Goal: Find specific page/section: Find specific page/section

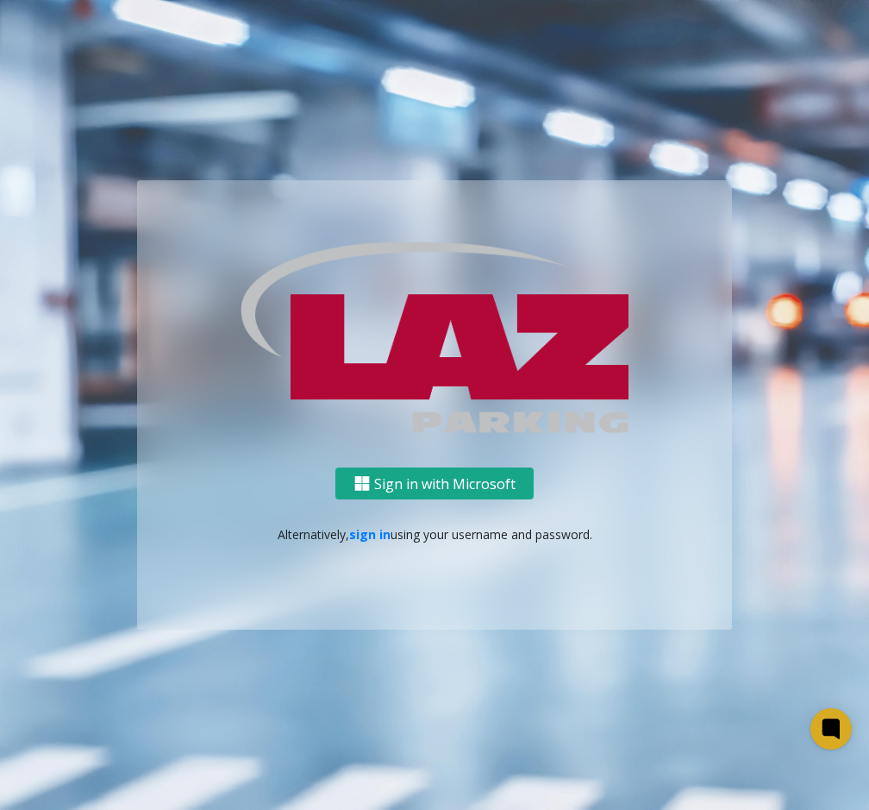
click at [424, 477] on button "Sign in with Microsoft" at bounding box center [434, 483] width 198 height 32
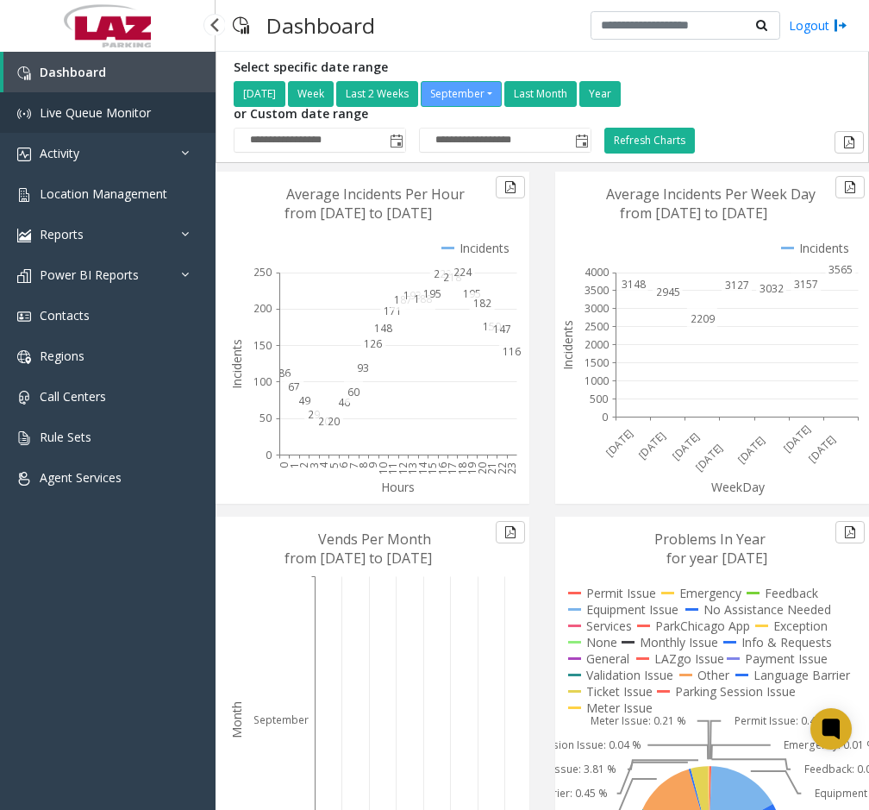
click at [133, 116] on span "Live Queue Monitor" at bounding box center [95, 112] width 111 height 16
